Goal: Navigation & Orientation: Find specific page/section

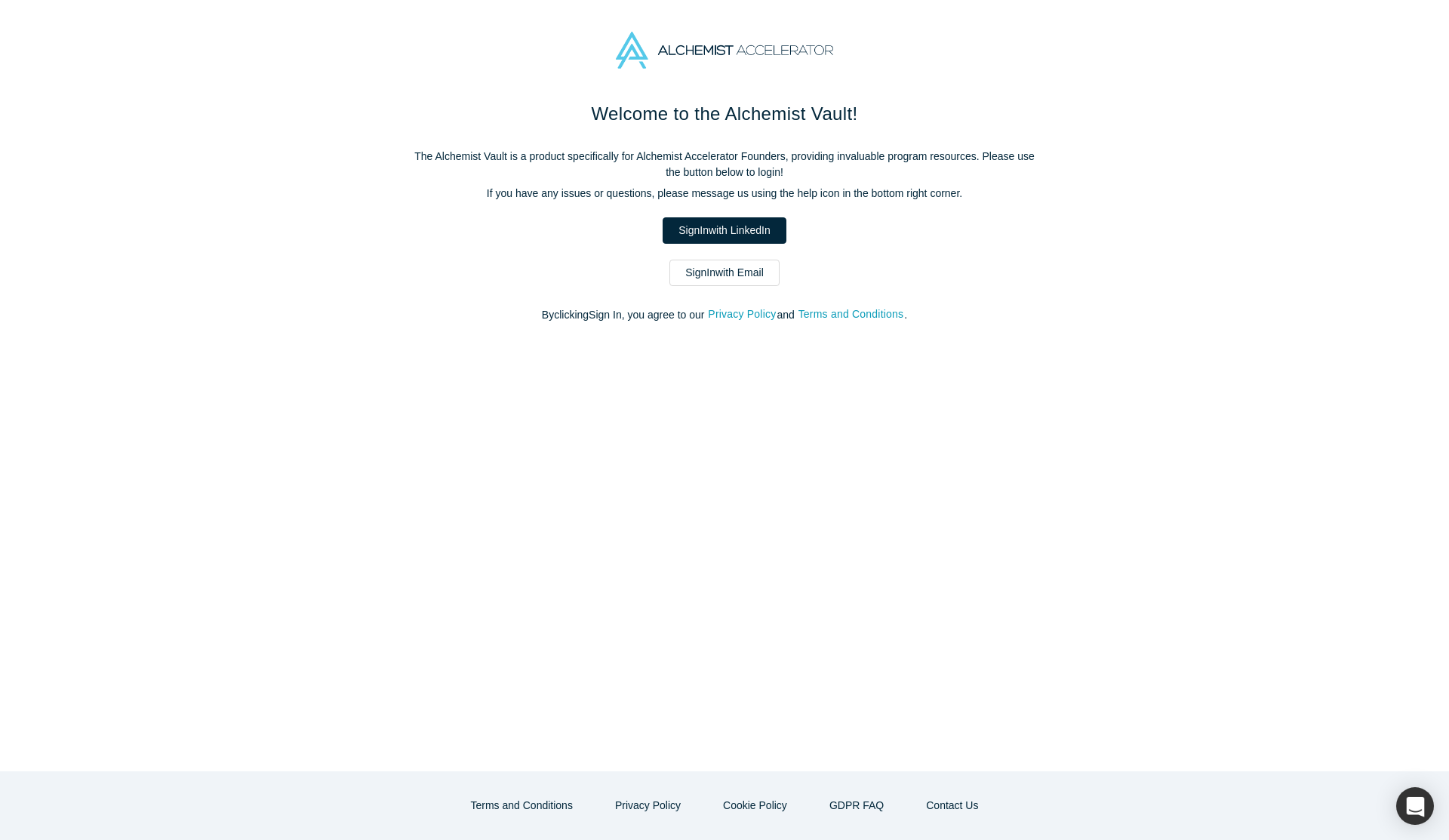
click at [718, 232] on link "Sign In with LinkedIn" at bounding box center [724, 230] width 123 height 26
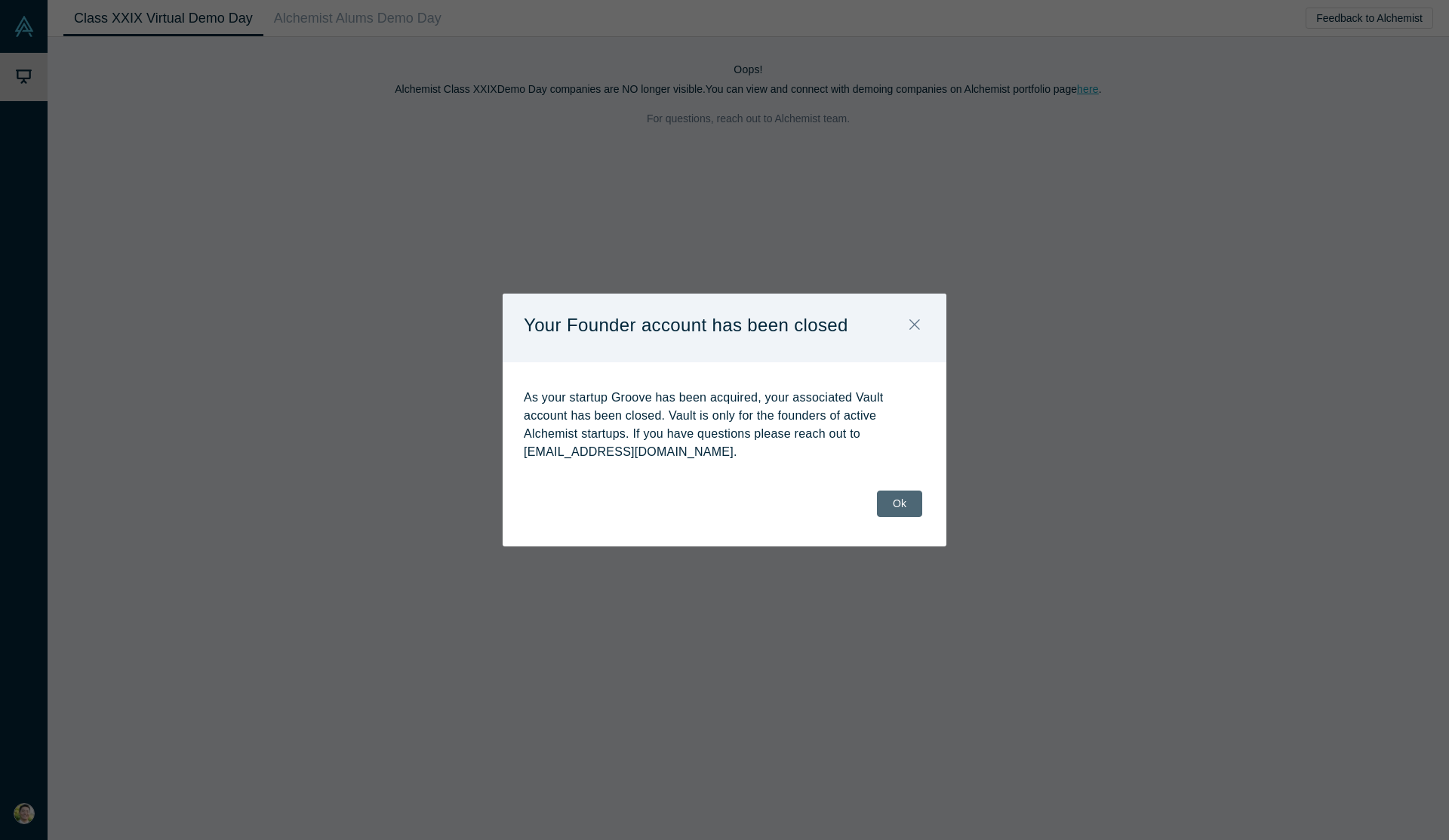
click at [891, 504] on button "Ok" at bounding box center [899, 503] width 45 height 26
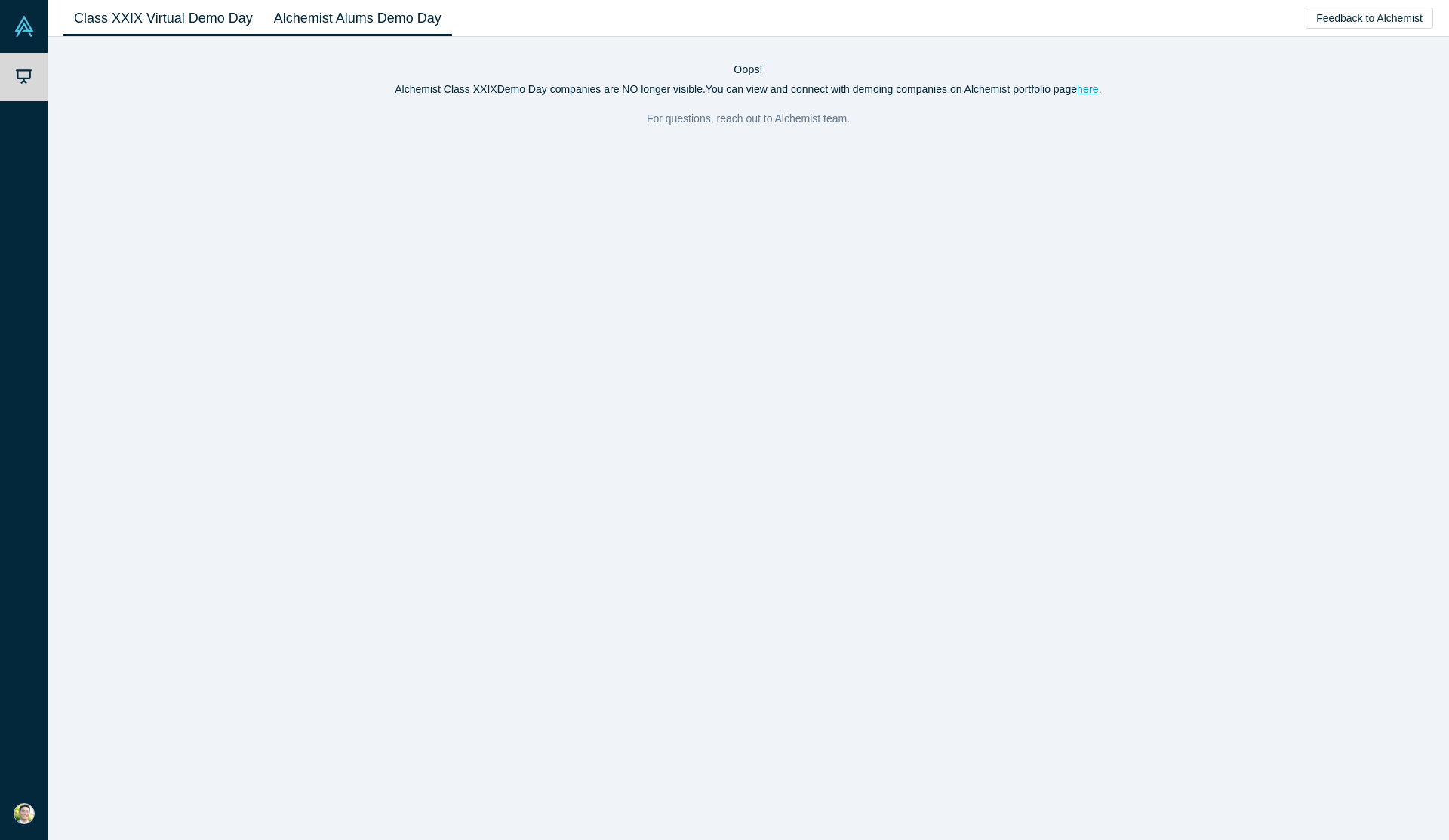
click at [304, 28] on link "Alchemist Alums Demo Day" at bounding box center [357, 19] width 188 height 35
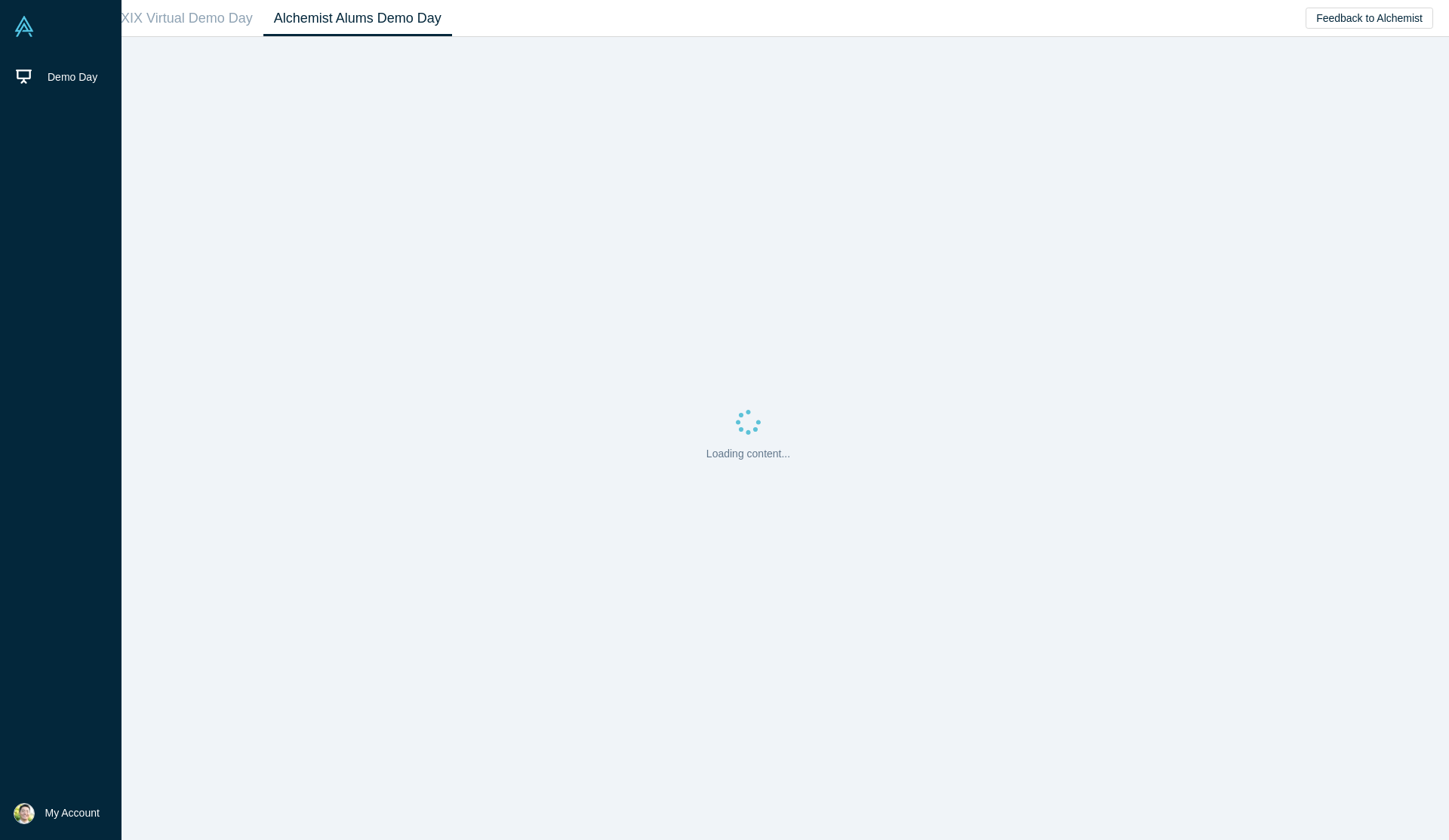
click at [53, 821] on button "My Account" at bounding box center [57, 813] width 86 height 21
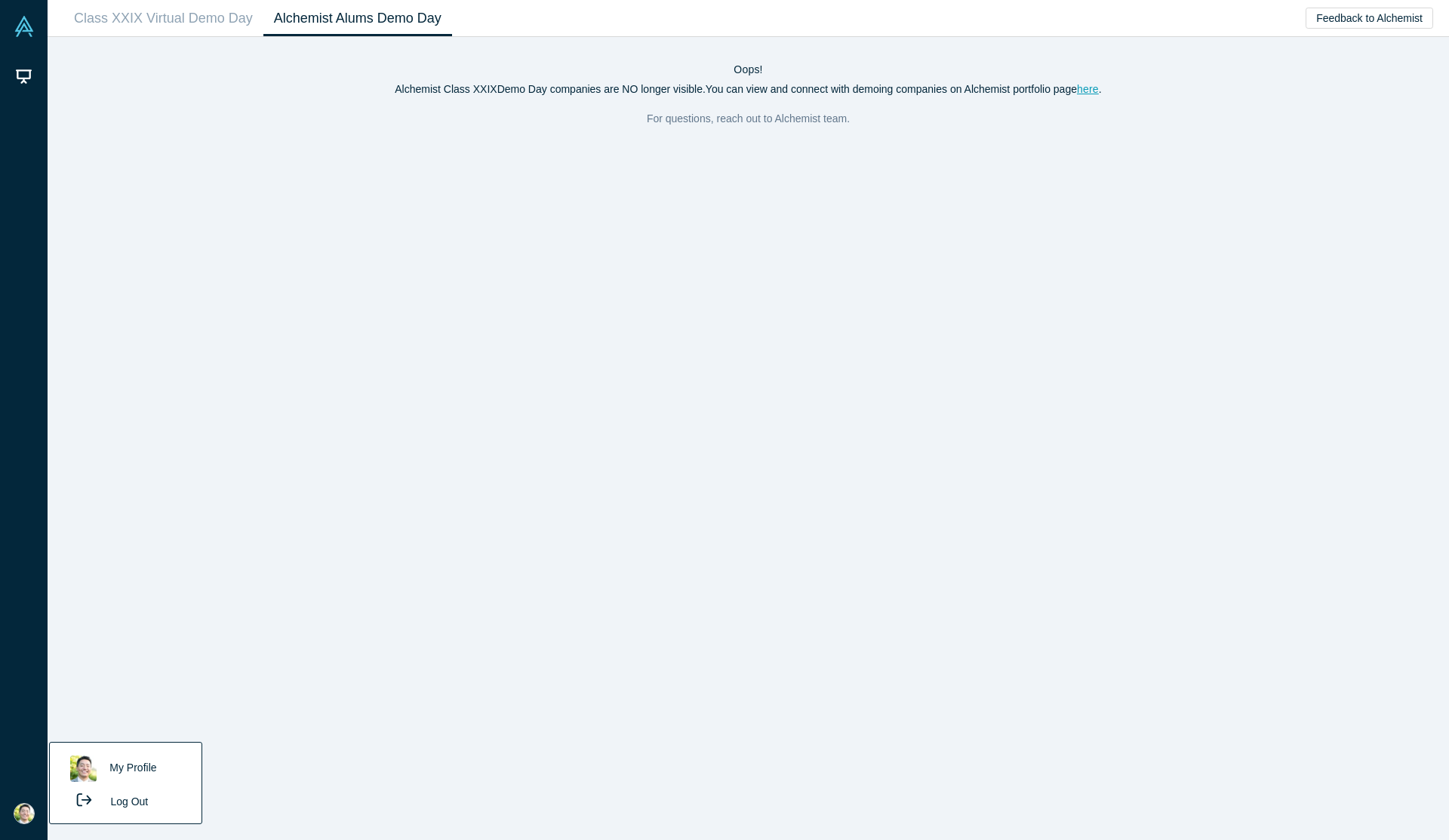
click at [252, 586] on div "Oops! Alchemist Class XXIX Demo Day companies are NO longer visible. You can vi…" at bounding box center [748, 438] width 1402 height 803
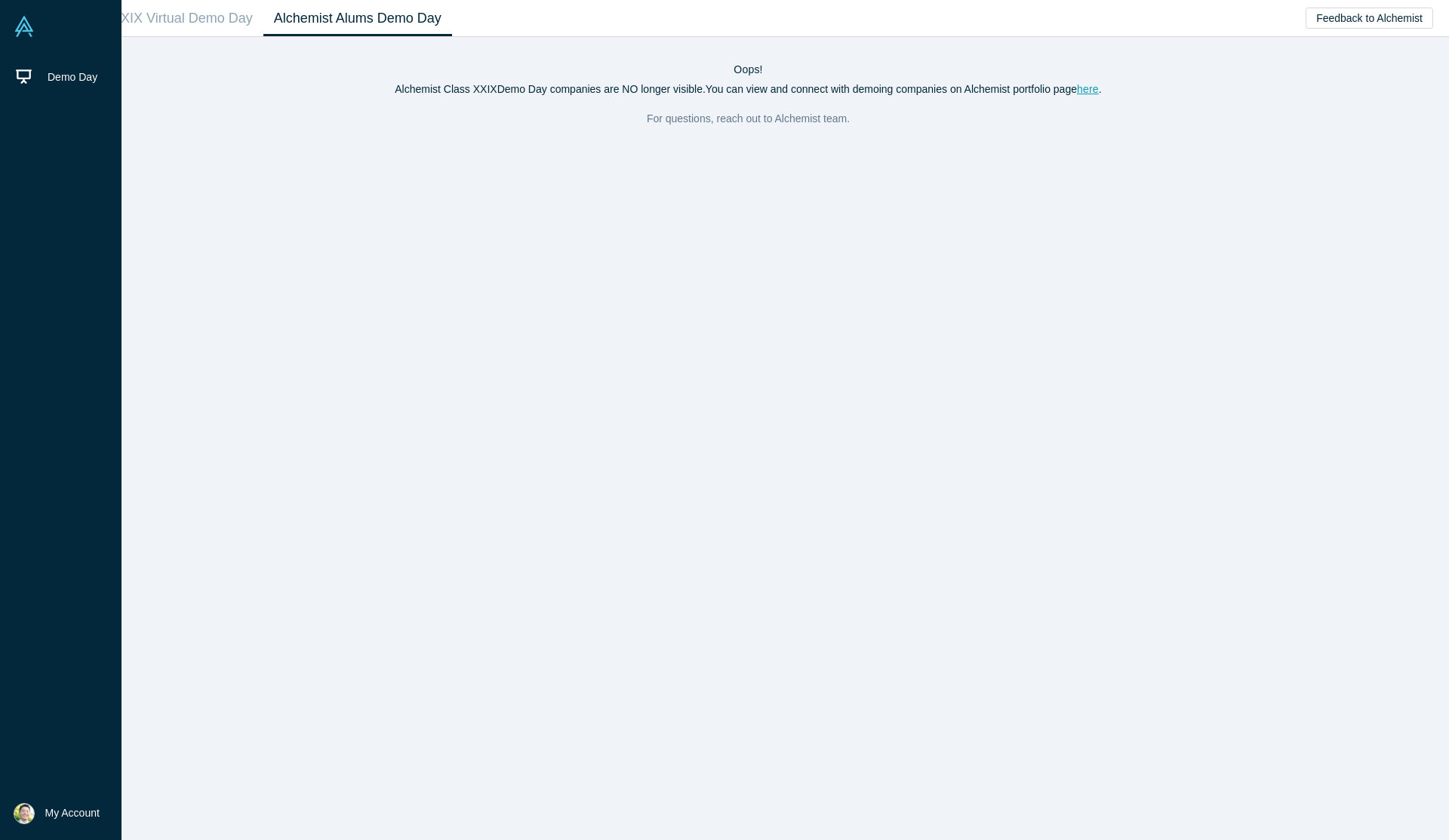
click at [76, 815] on span "My Account" at bounding box center [72, 812] width 55 height 16
click at [140, 798] on button "Log Out" at bounding box center [108, 801] width 91 height 28
